Goal: Information Seeking & Learning: Learn about a topic

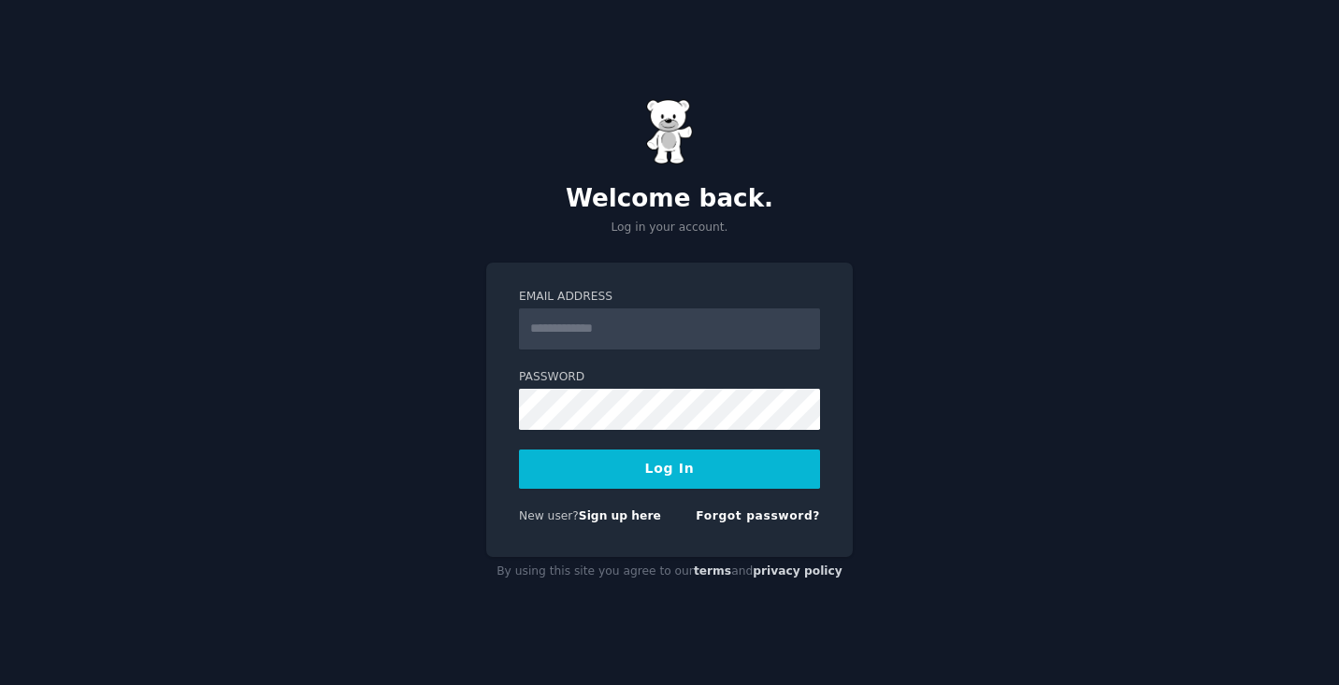
type input "**********"
click at [519, 450] on button "Log In" at bounding box center [669, 469] width 301 height 39
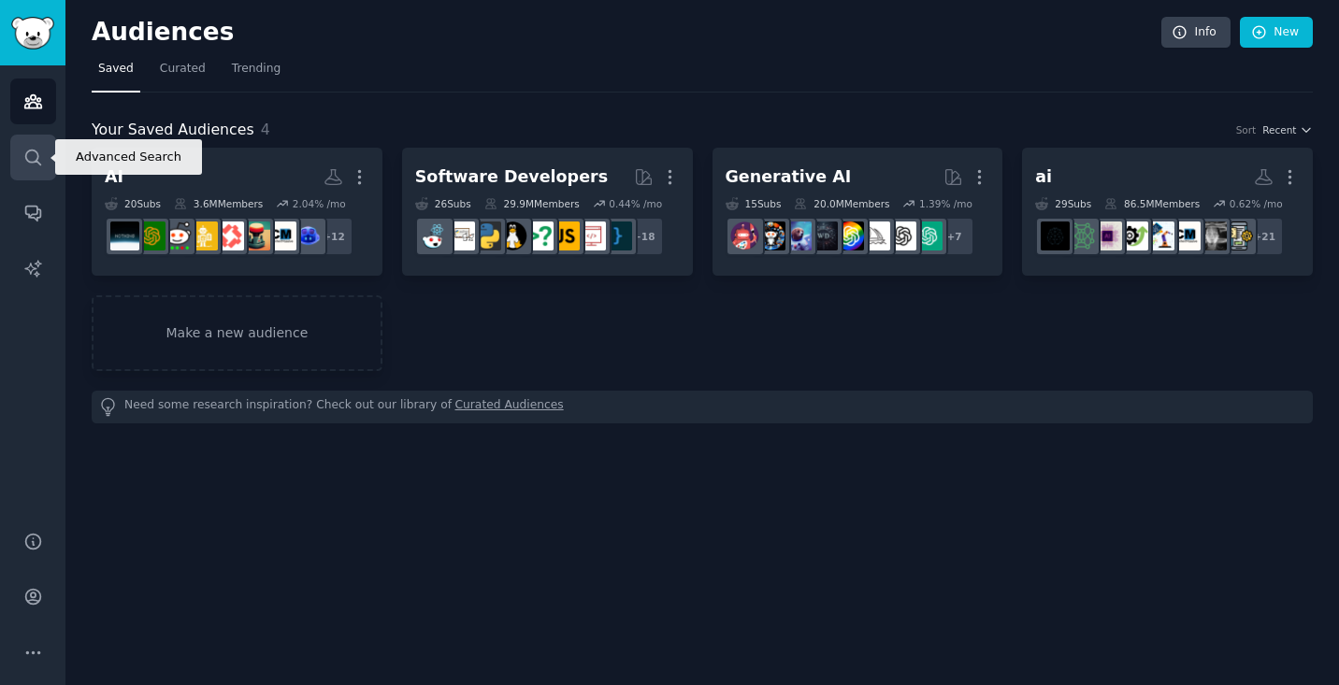
click at [39, 160] on icon "Sidebar" at bounding box center [33, 158] width 20 height 20
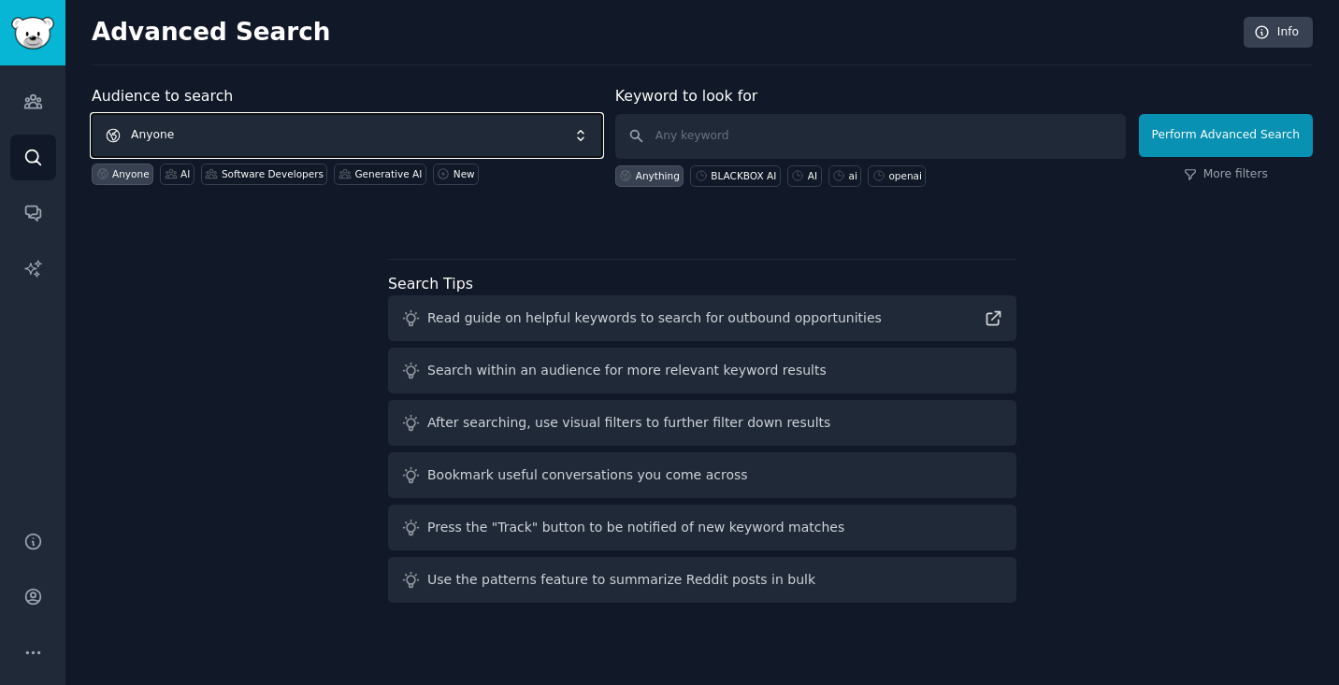
click at [311, 135] on span "Anyone" at bounding box center [347, 135] width 510 height 43
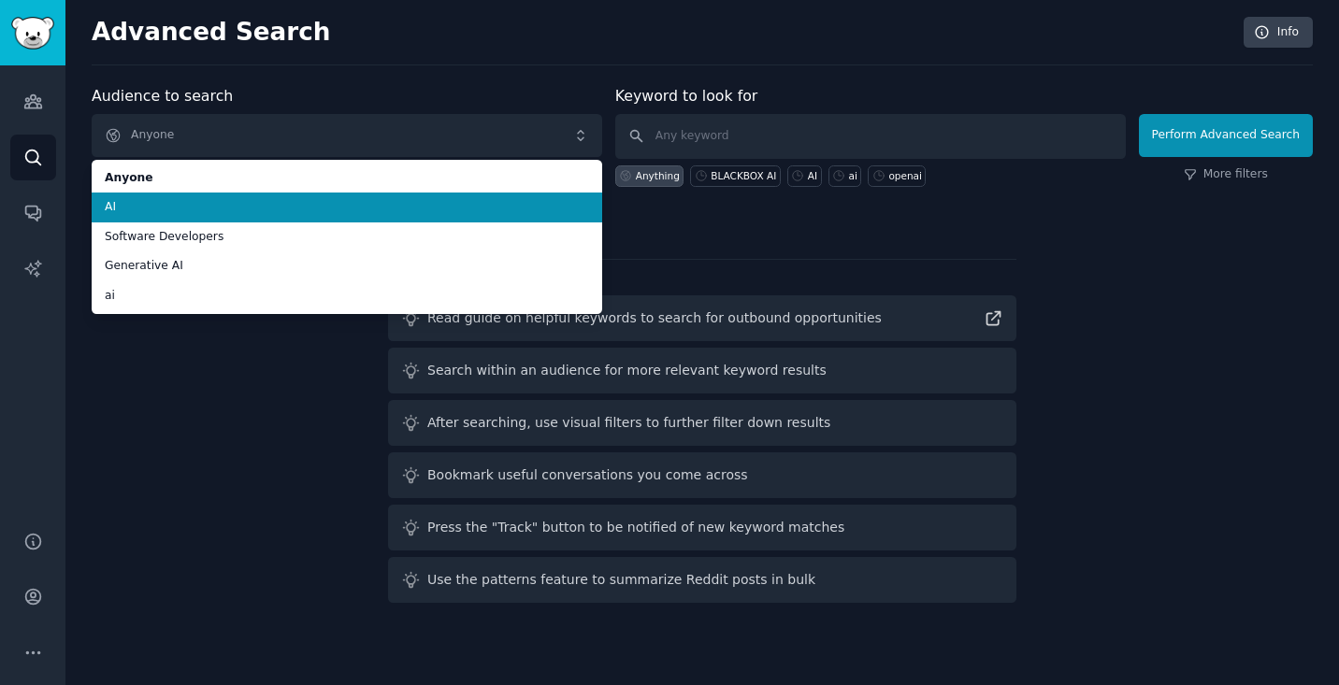
click at [361, 208] on span "AI" at bounding box center [347, 207] width 484 height 17
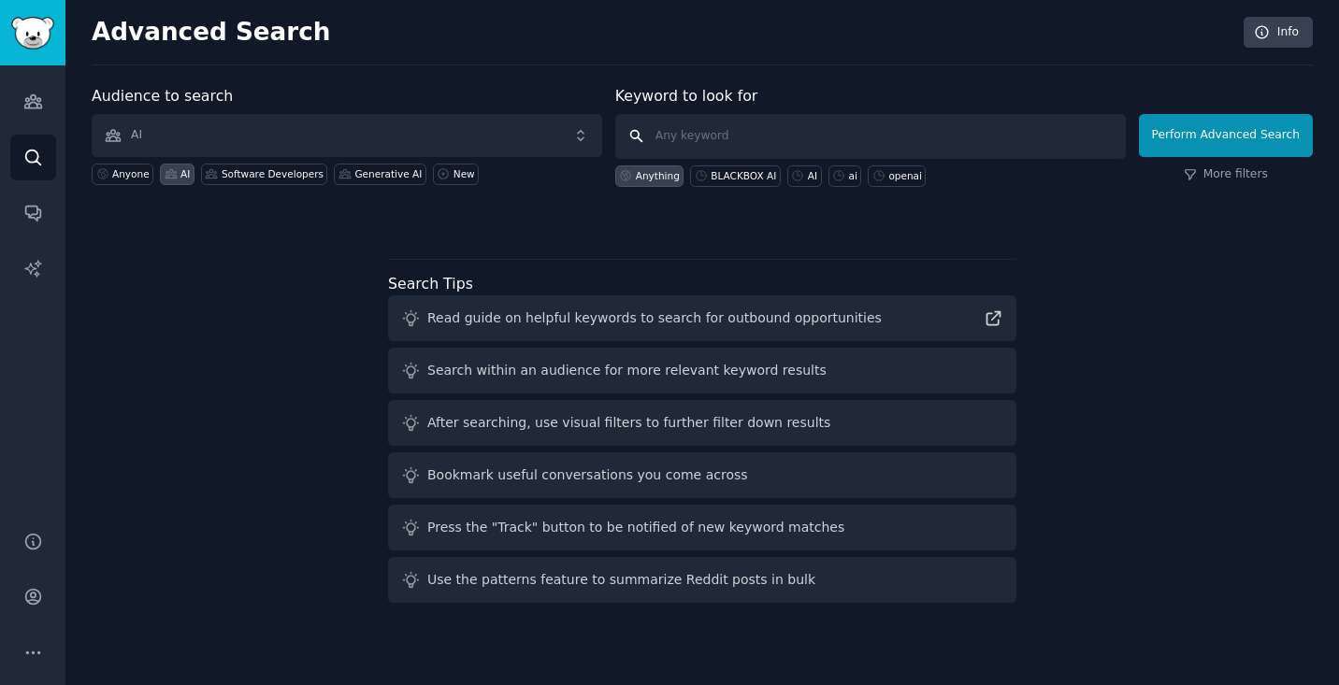
click at [1013, 135] on input "text" at bounding box center [870, 136] width 510 height 45
click at [804, 181] on icon at bounding box center [797, 175] width 13 height 13
type input "AI"
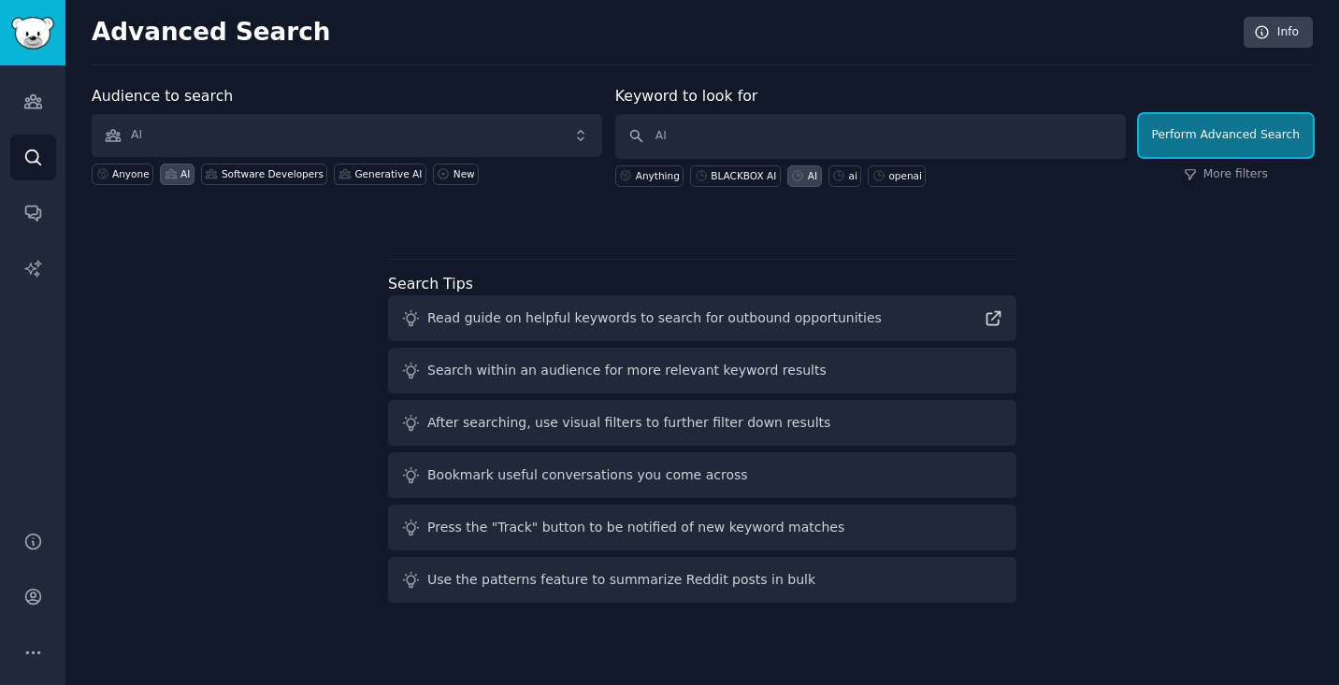
click at [1182, 140] on button "Perform Advanced Search" at bounding box center [1226, 135] width 174 height 43
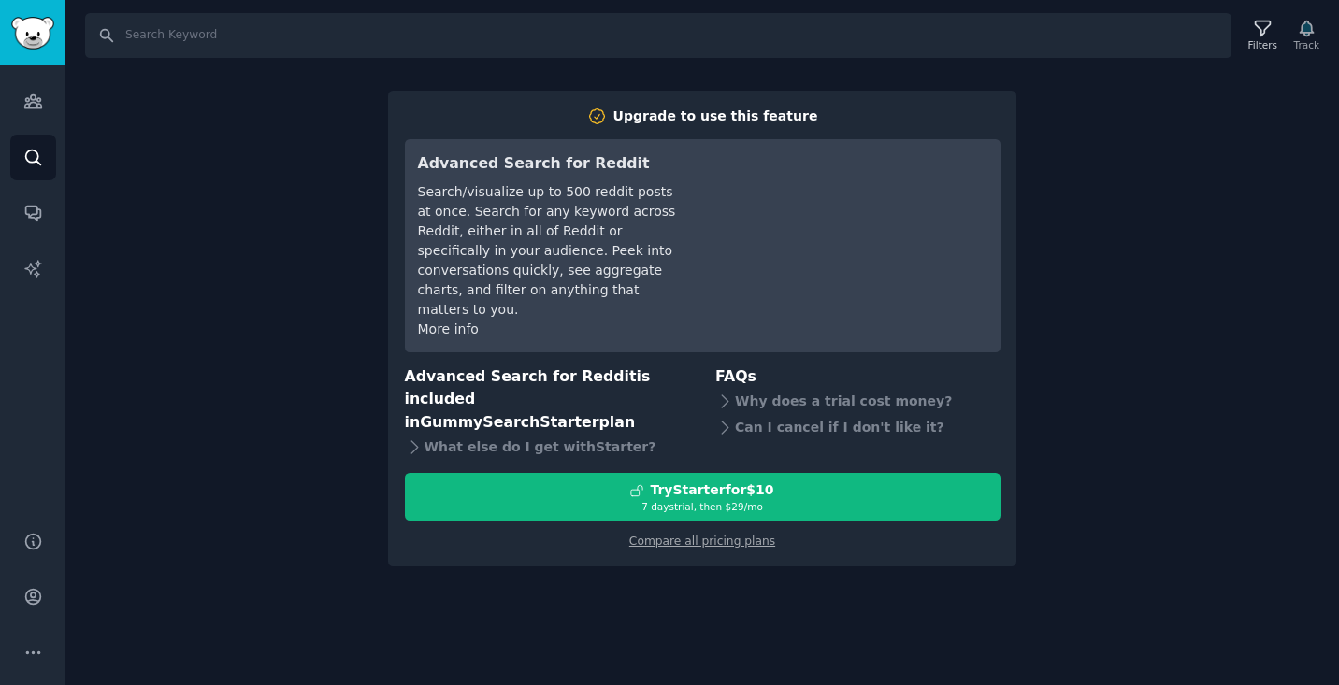
click at [265, 492] on div "Search Filters Track Upgrade to use this feature Advanced Search for Reddit Sea…" at bounding box center [701, 342] width 1273 height 685
click at [35, 208] on icon "Sidebar" at bounding box center [33, 213] width 20 height 20
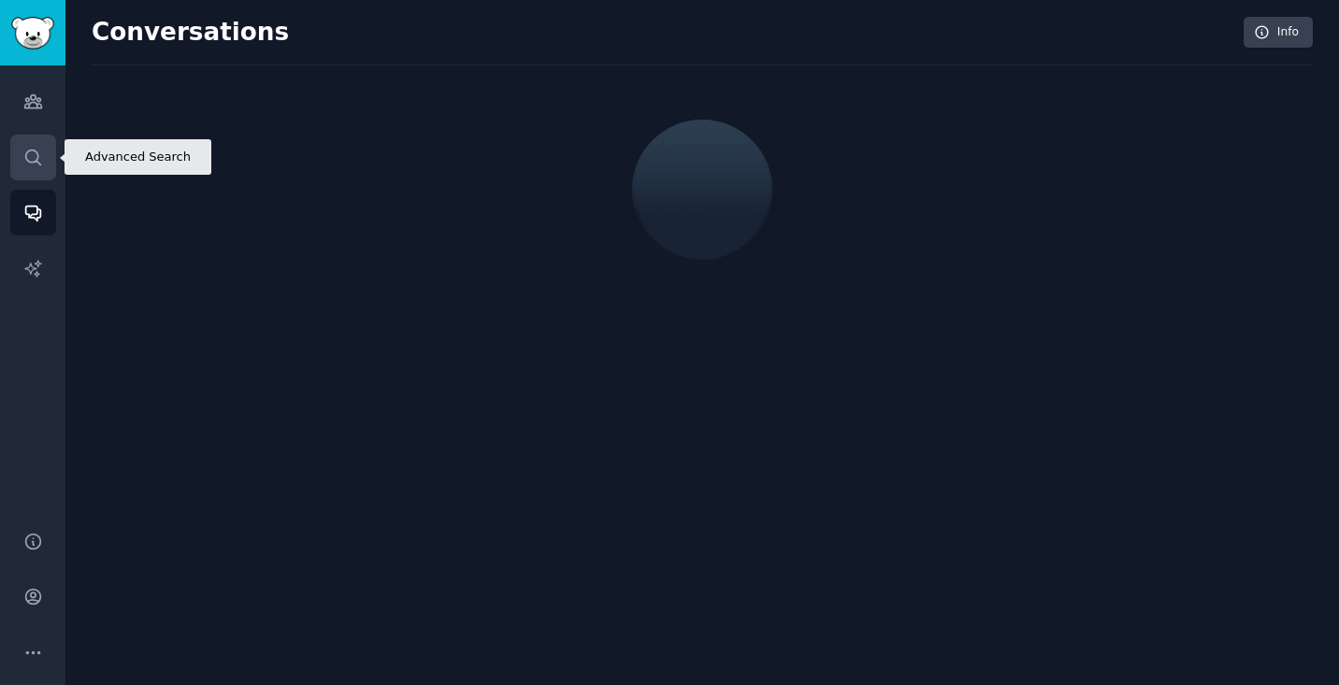
click at [20, 144] on link "Search" at bounding box center [33, 158] width 46 height 46
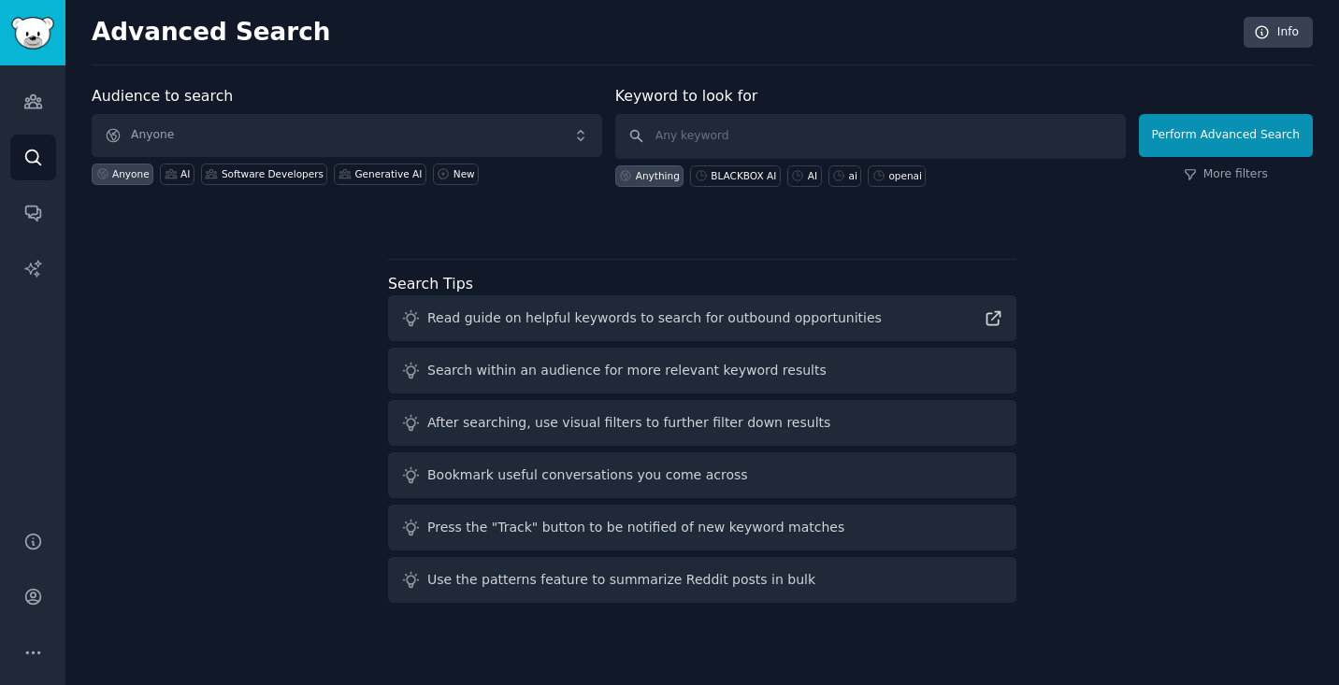
click at [3, 76] on div "Audiences Search Conversations AI Reports" at bounding box center [32, 286] width 65 height 443
click at [16, 81] on link "Audiences" at bounding box center [33, 102] width 46 height 46
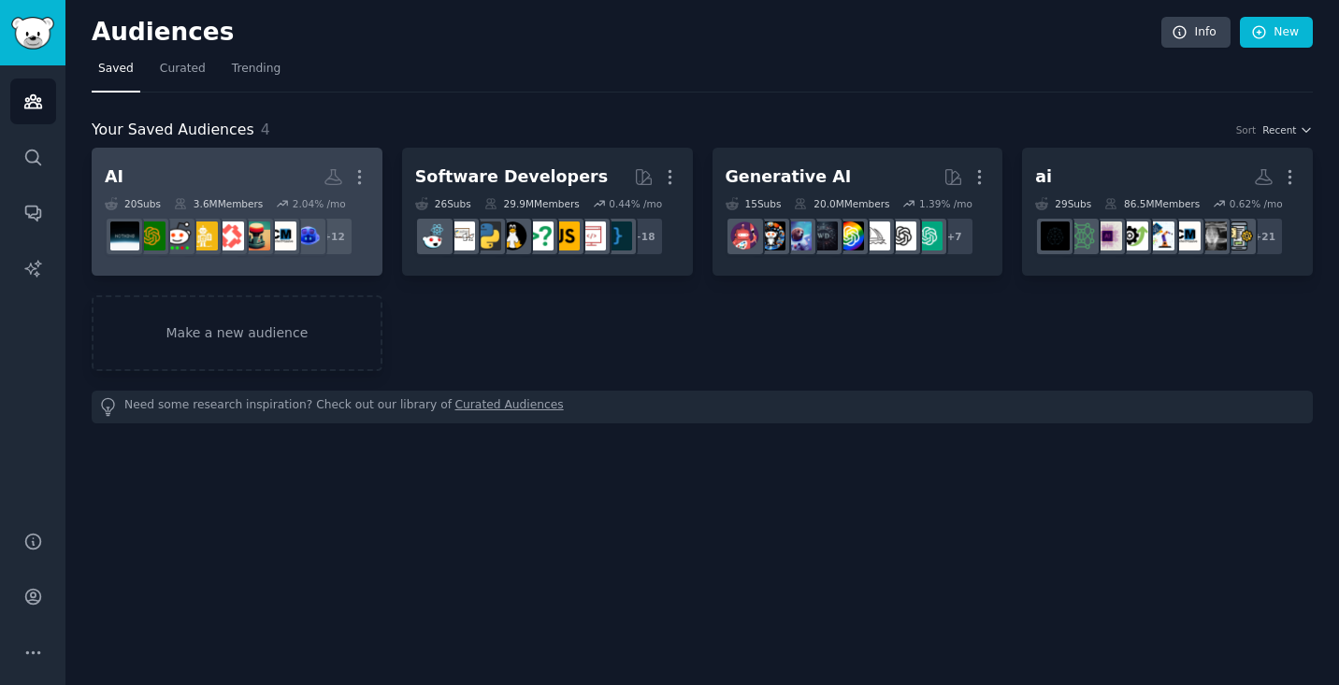
click at [216, 177] on h2 "AI More" at bounding box center [237, 177] width 265 height 33
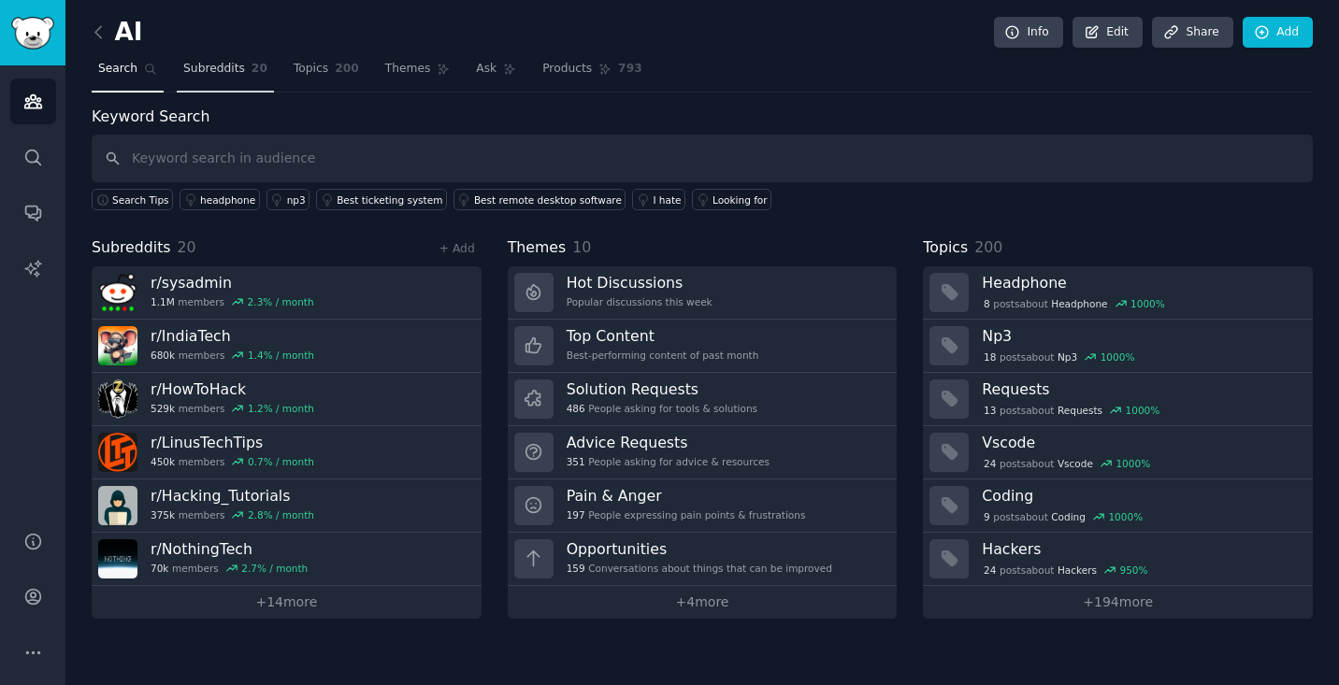
click at [222, 69] on span "Subreddits" at bounding box center [214, 69] width 62 height 17
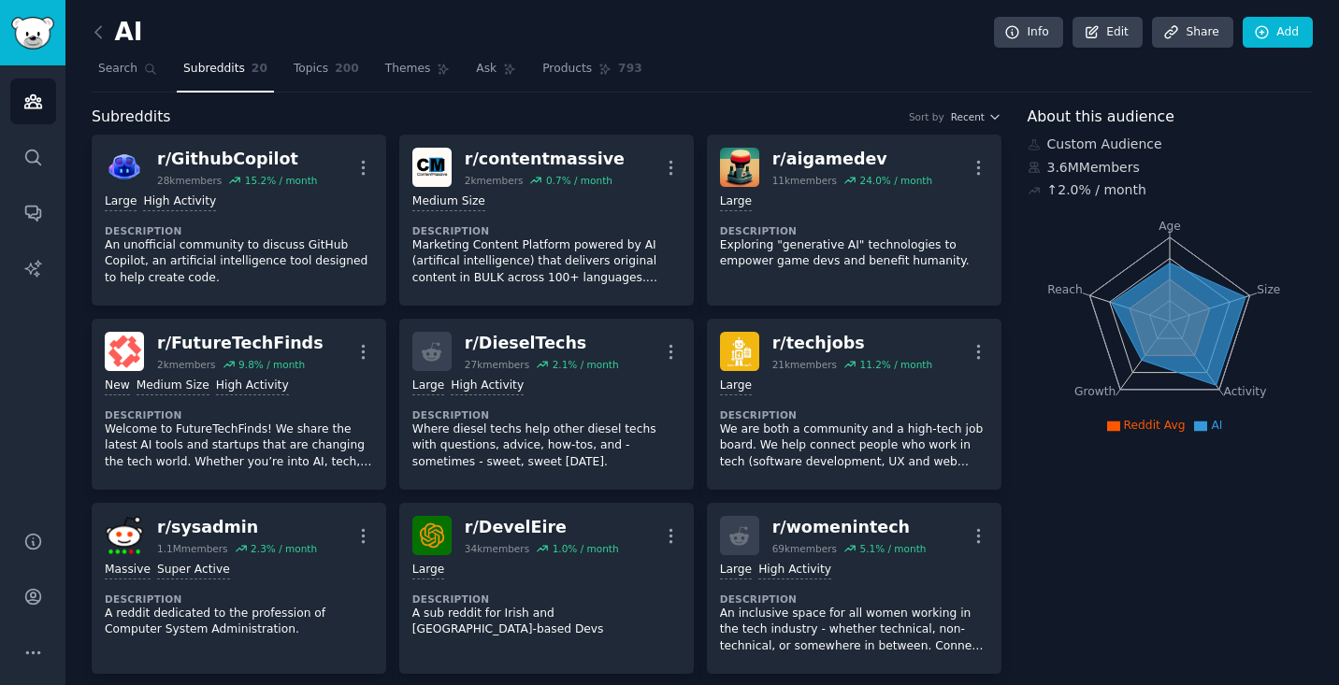
click at [282, 87] on nav "Search Subreddits 20 Topics 200 Themes Ask Products 793" at bounding box center [702, 73] width 1221 height 38
click at [294, 71] on span "Topics" at bounding box center [311, 69] width 35 height 17
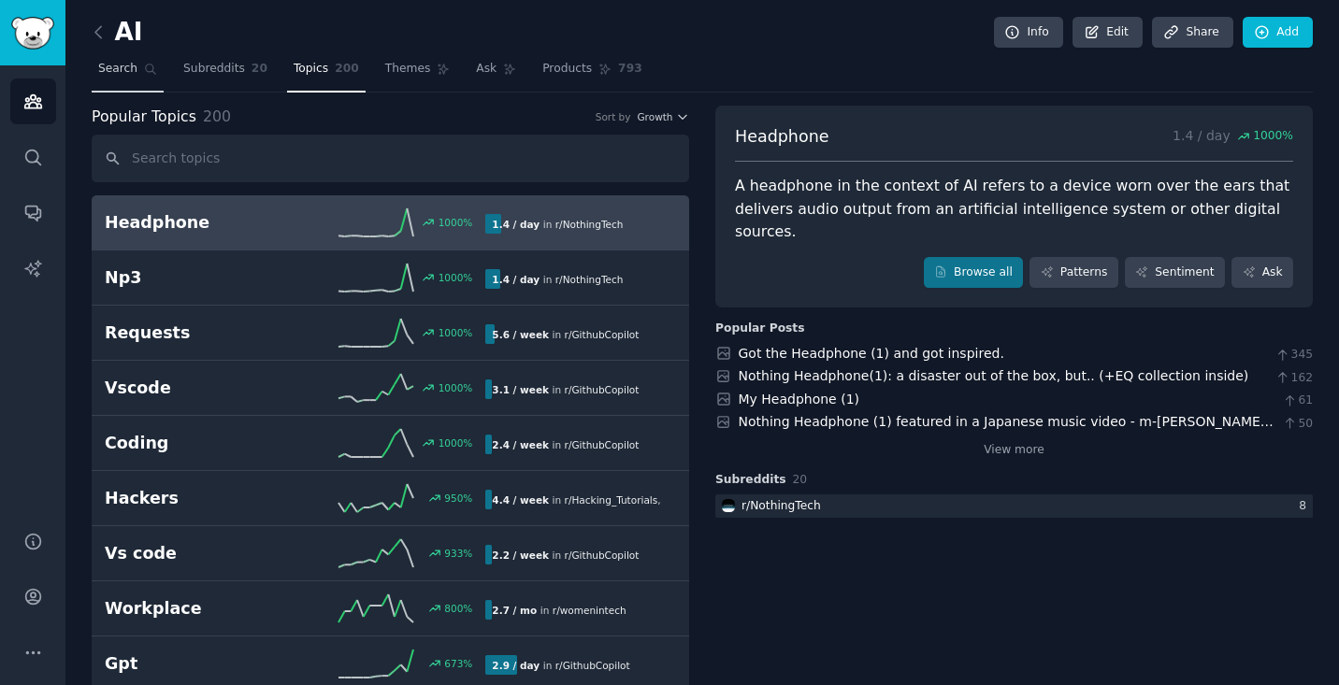
click at [136, 64] on span "Search" at bounding box center [117, 69] width 39 height 17
